Goal: Information Seeking & Learning: Learn about a topic

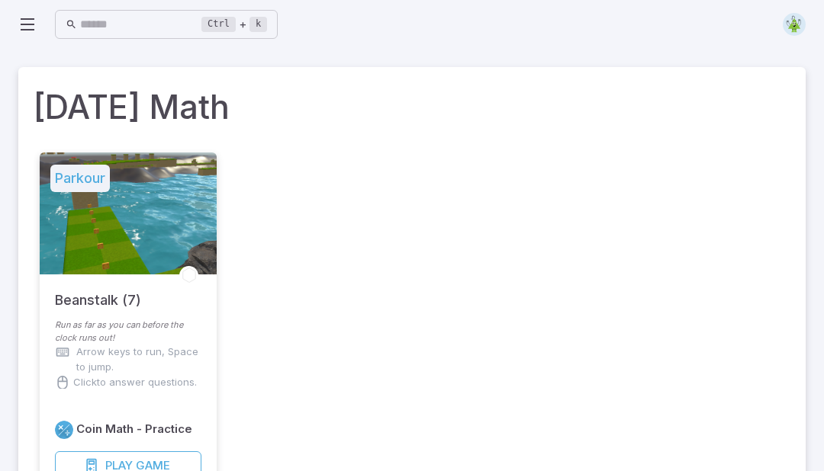
click at [735, 29] on div "Ctrl + k ​" at bounding box center [411, 25] width 787 height 34
click at [736, 28] on div "Ctrl + k ​" at bounding box center [411, 25] width 787 height 34
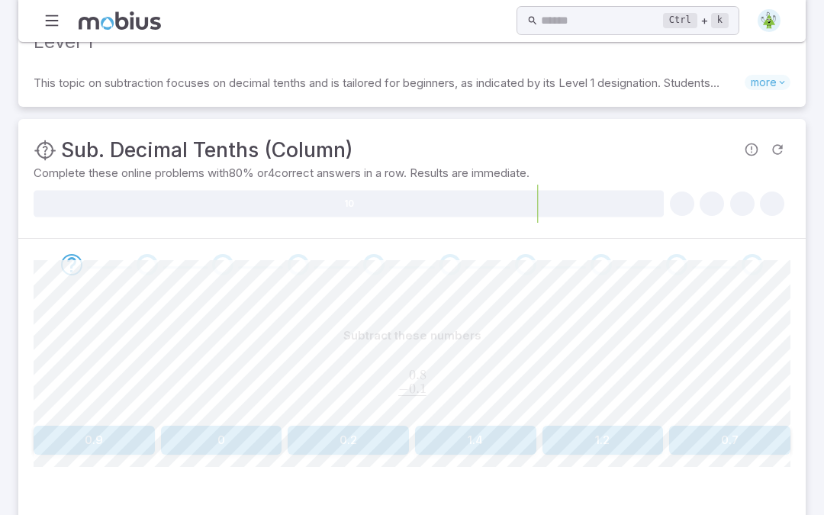
scroll to position [105, 0]
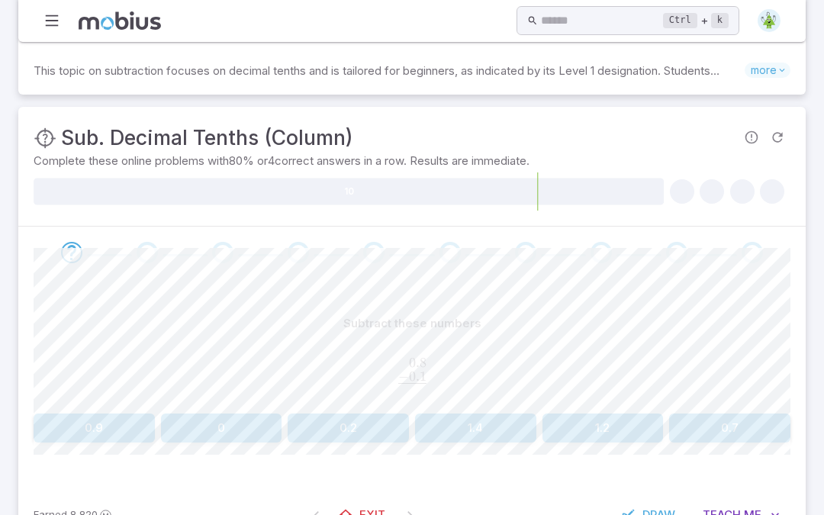
click at [127, 424] on button "0.9" at bounding box center [94, 427] width 121 height 29
click at [238, 429] on button "0.6" at bounding box center [221, 427] width 121 height 29
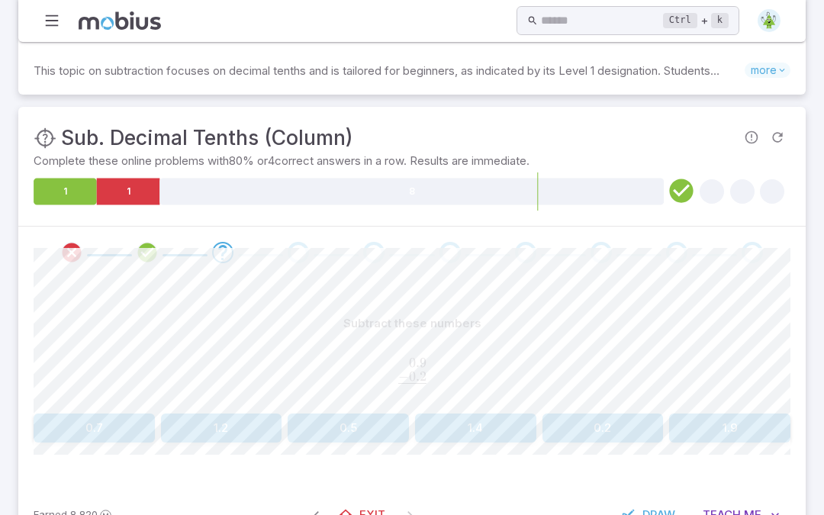
click at [130, 429] on button "0.7" at bounding box center [94, 427] width 121 height 29
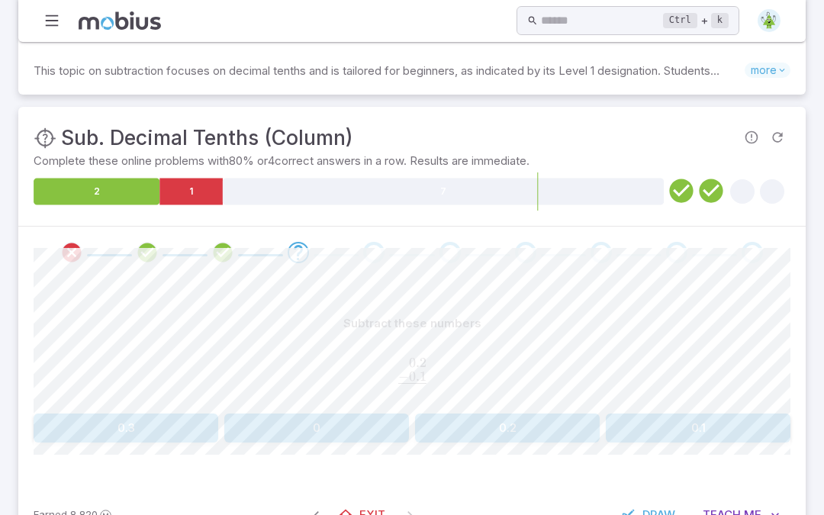
click at [675, 437] on button "0.1" at bounding box center [698, 427] width 185 height 29
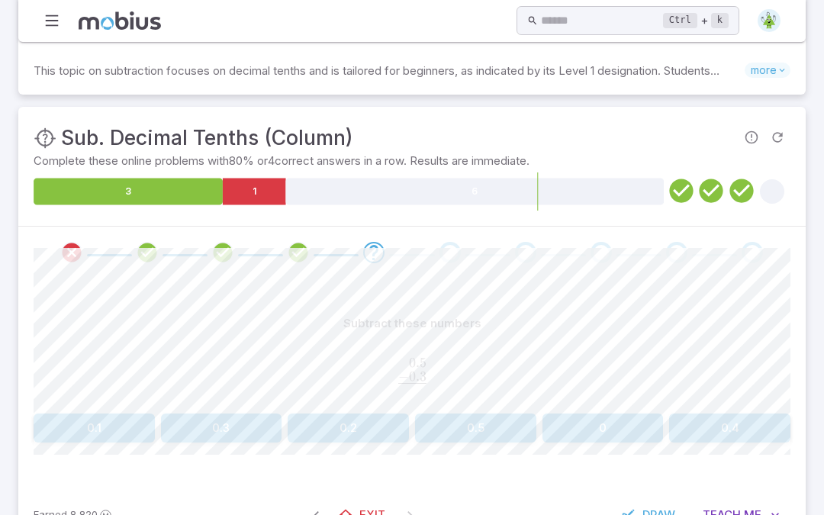
click at [387, 423] on button "0.2" at bounding box center [348, 427] width 121 height 29
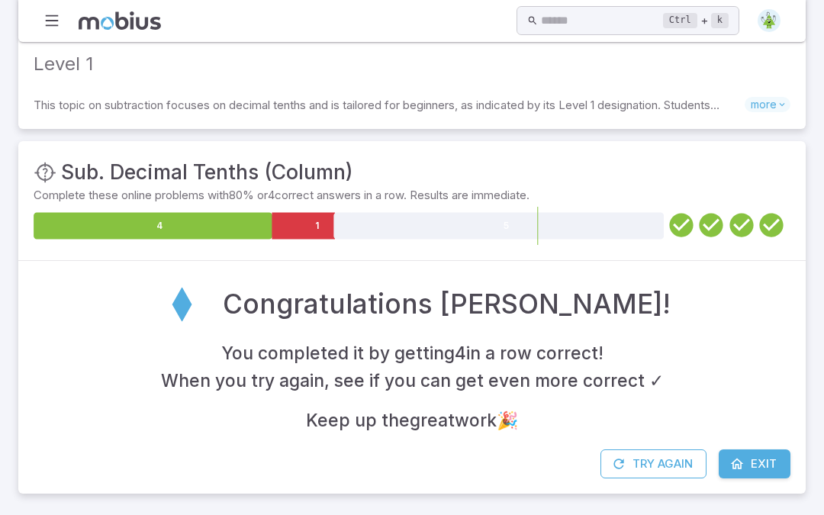
scroll to position [69, 0]
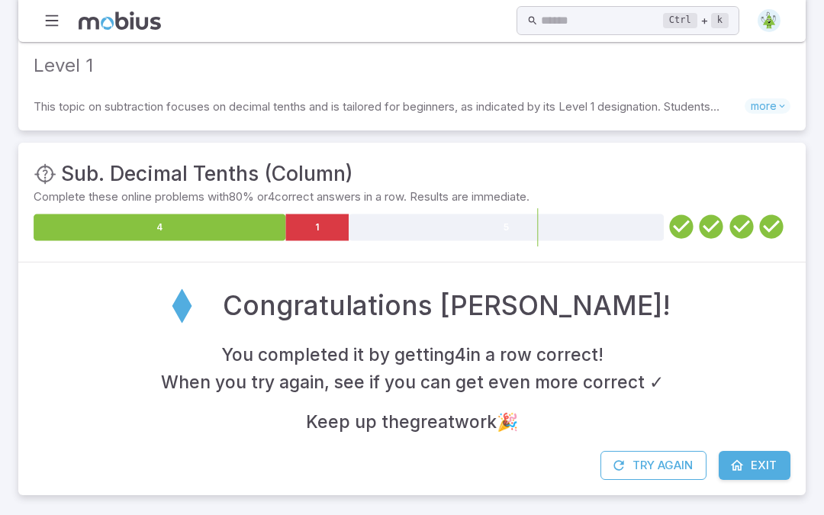
click at [667, 468] on button "Try Again" at bounding box center [653, 465] width 106 height 29
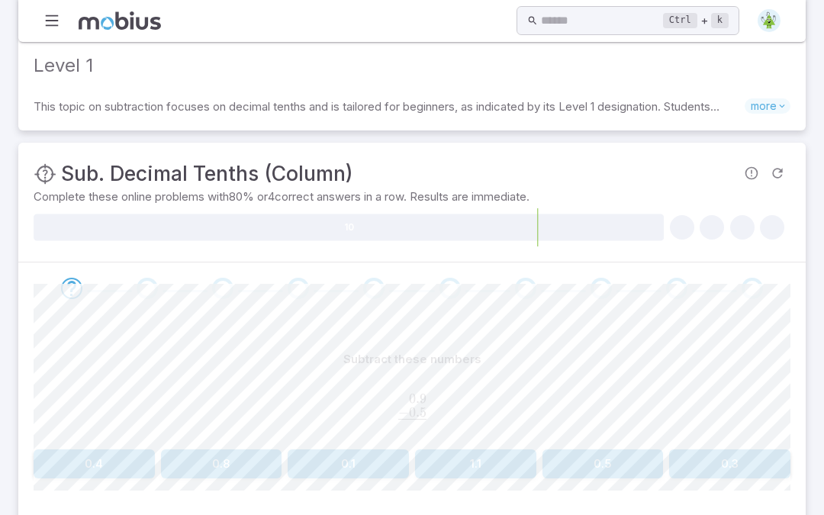
click at [129, 452] on button "0.4" at bounding box center [94, 463] width 121 height 29
click at [123, 464] on button "0.7" at bounding box center [94, 463] width 121 height 29
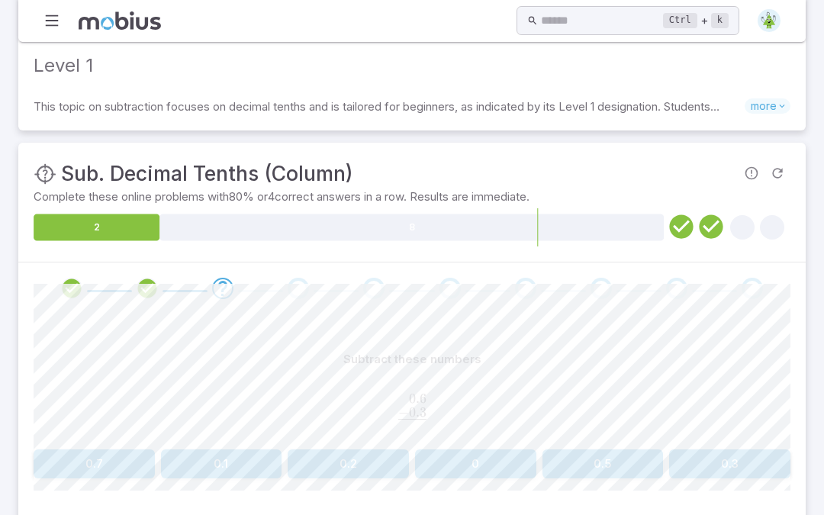
click at [738, 468] on button "0.3" at bounding box center [729, 463] width 121 height 29
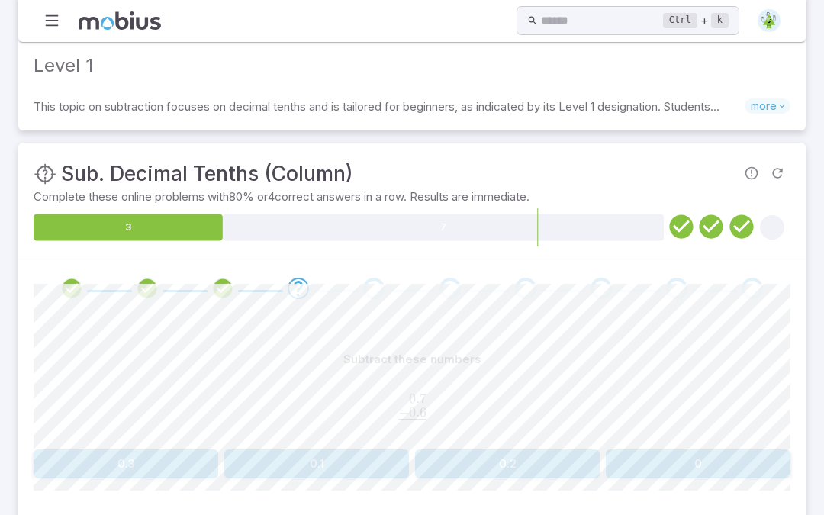
click at [359, 471] on button "0.1" at bounding box center [316, 463] width 185 height 29
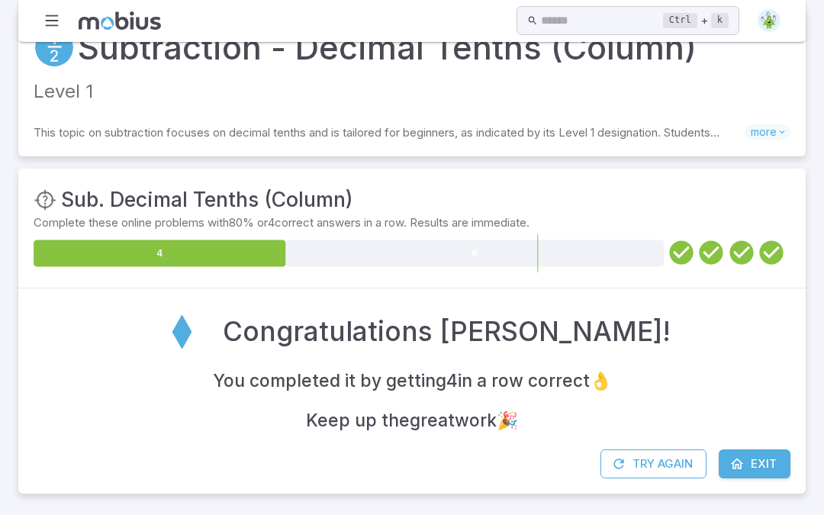
scroll to position [42, 0]
